Goal: Complete application form

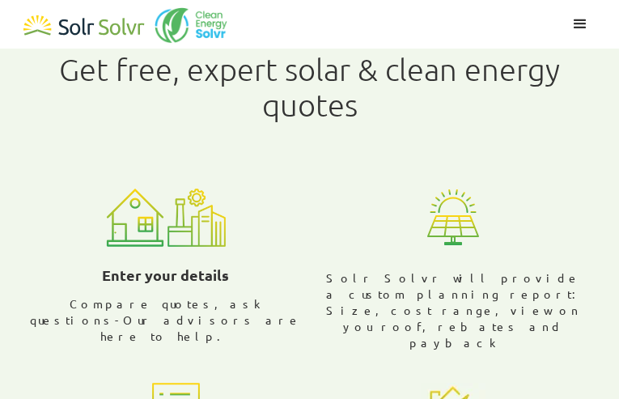
type input "ICVcVPVyh"
type input "QMCBTVzNAAsaS"
type input "[EMAIL_ADDRESS][DOMAIN_NAME]"
type input "sIIFxPSvYwnIqHnn"
type input "bLjAUCkI"
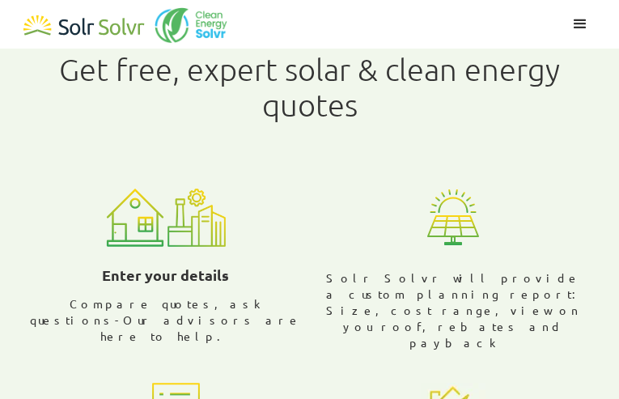
type input "6458054623"
radio input "true"
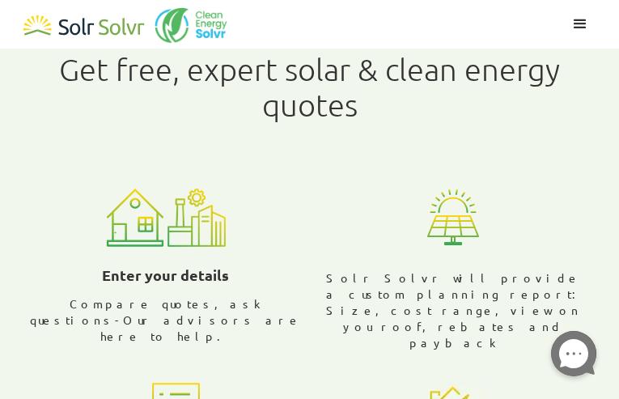
radio input "true"
radio input "false"
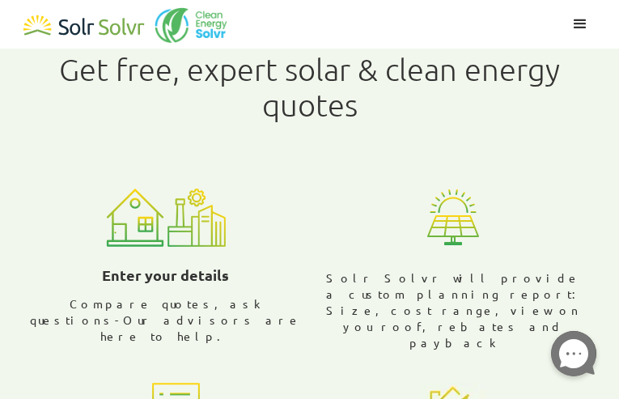
radio input "false"
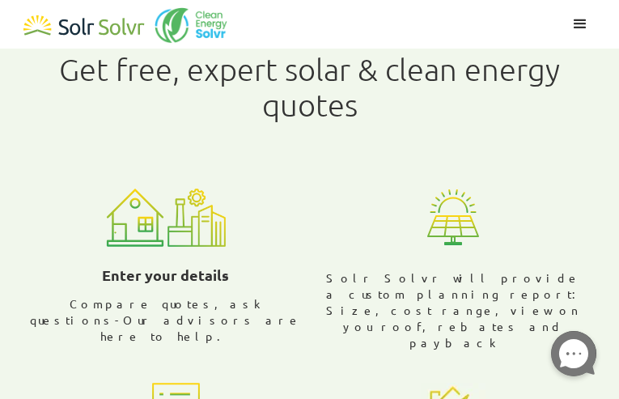
radio input "false"
checkbox input "true"
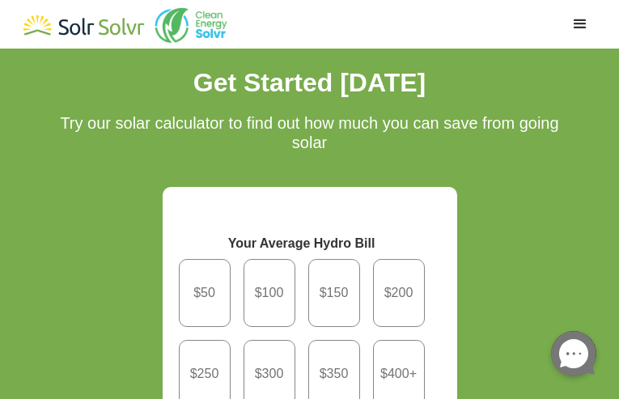
type input "BoppXrZtHjNmf"
type input "SGambCVpq"
type input "[EMAIL_ADDRESS][DOMAIN_NAME]"
type input "ogajyGSN"
type input "IjKLrKFPkJqXz"
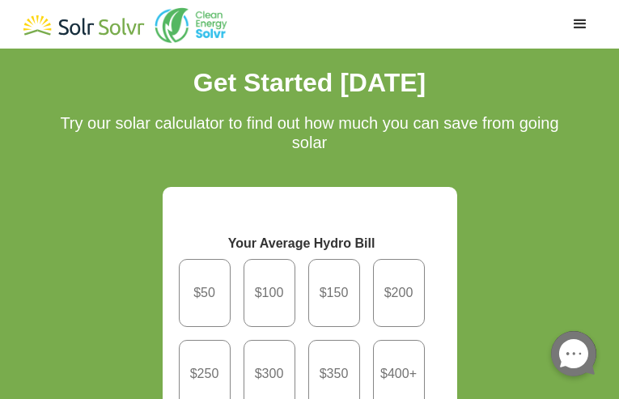
type input "7565616836"
radio input "true"
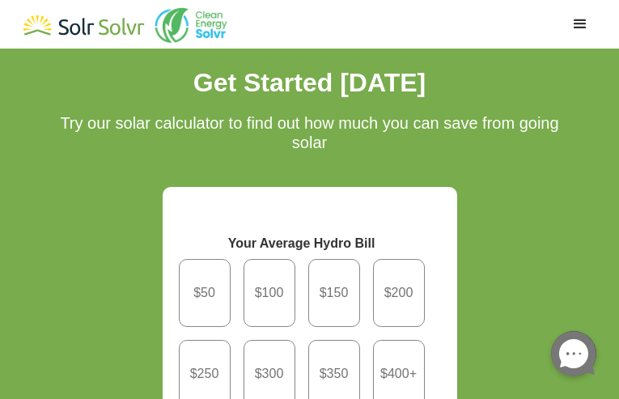
radio input "true"
radio input "false"
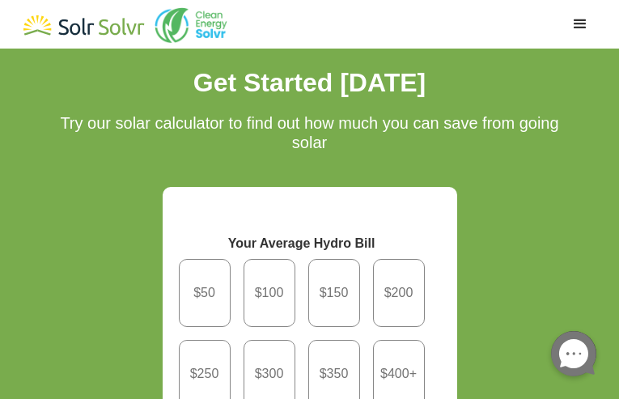
radio input "true"
checkbox input "true"
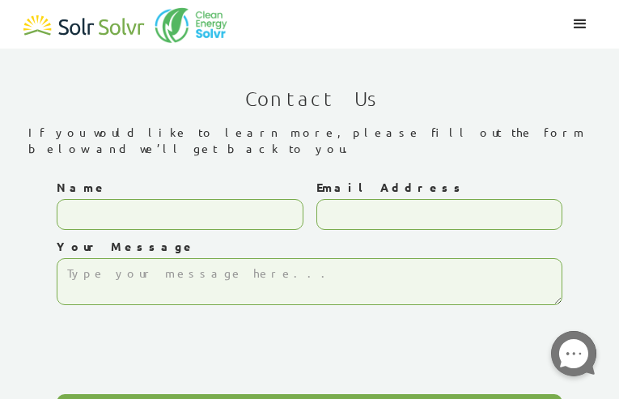
type input "WmqrvmZCtPP"
type input "[EMAIL_ADDRESS][DOMAIN_NAME]"
